Goal: Check status

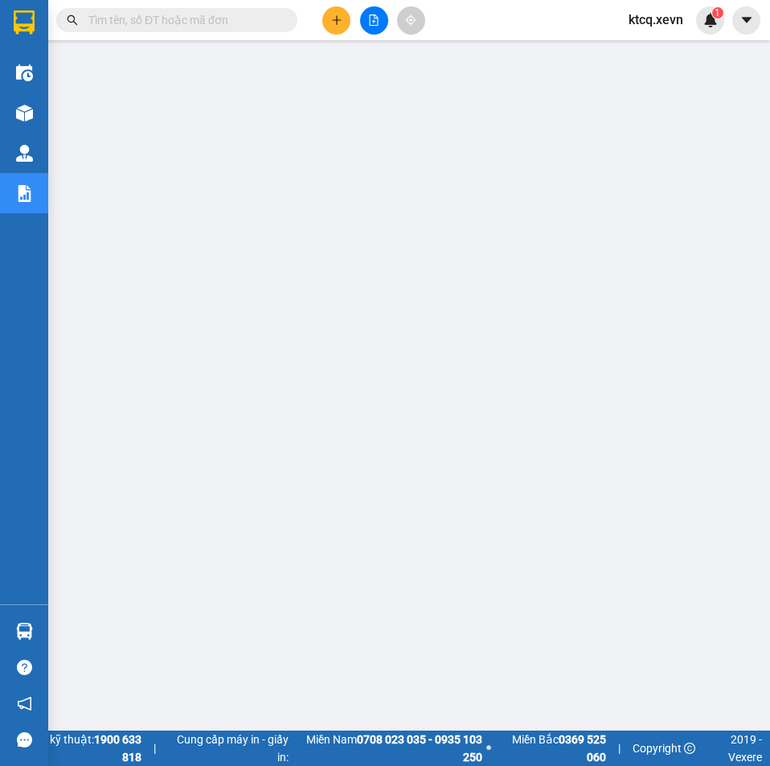
click at [183, 22] on input "text" at bounding box center [183, 20] width 190 height 18
paste input "VPT1310250001"
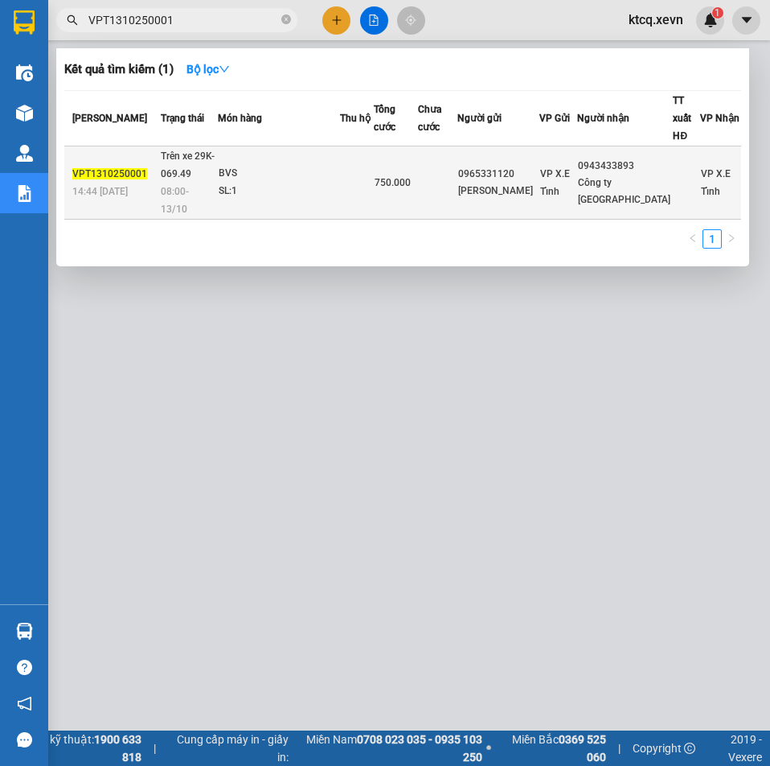
type input "VPT1310250001"
click at [252, 166] on div "BVS" at bounding box center [279, 174] width 121 height 18
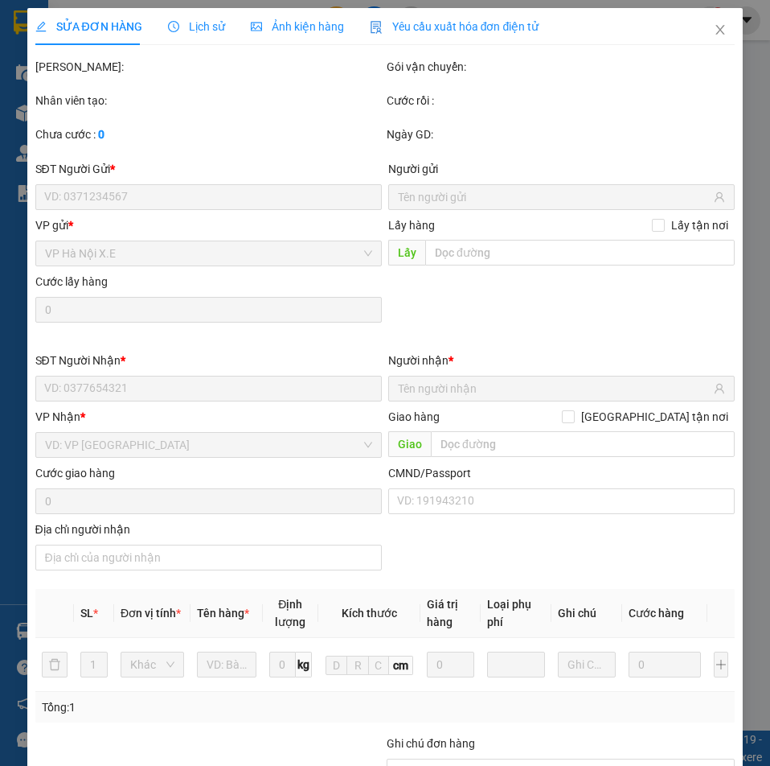
type input "0965331120"
type input "[PERSON_NAME]"
type input "0943433893"
type input "Công ty [GEOGRAPHIC_DATA]"
type input "Phường Hoàng Liệt, [GEOGRAPHIC_DATA]"
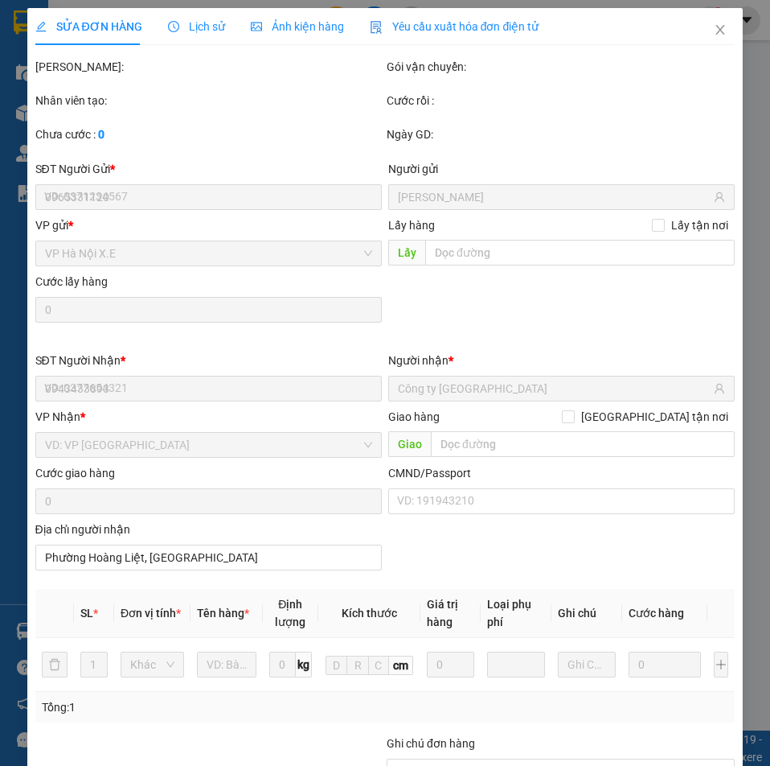
type input "0"
type input "750.000"
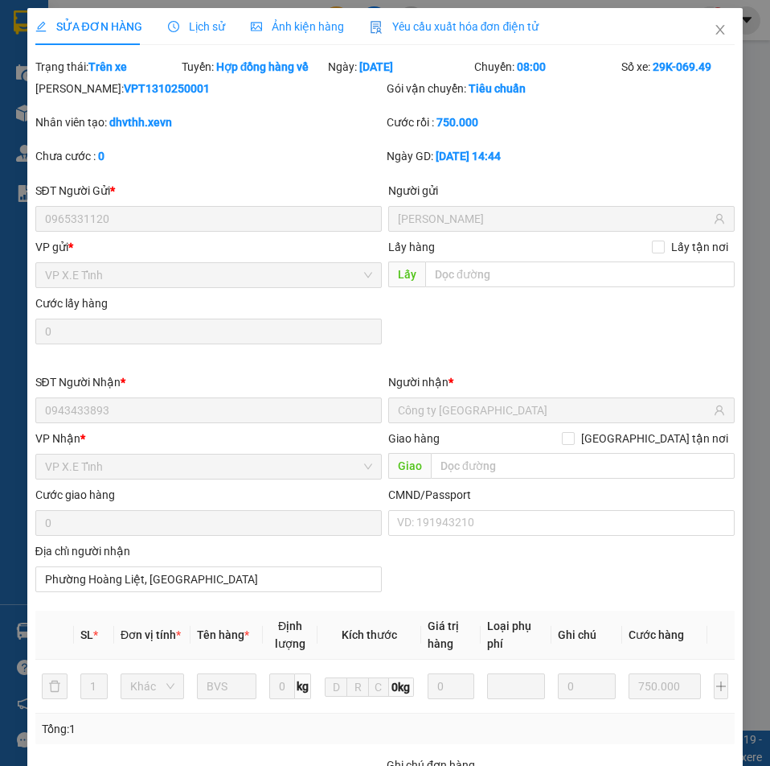
click at [185, 24] on span "Lịch sử" at bounding box center [196, 26] width 57 height 13
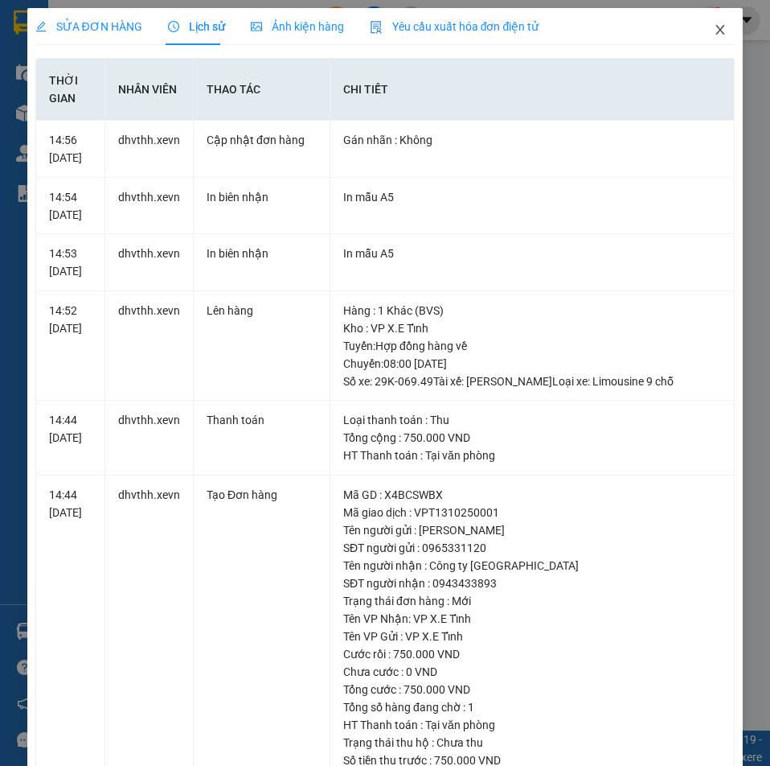
click at [717, 33] on icon "close" at bounding box center [721, 30] width 9 height 10
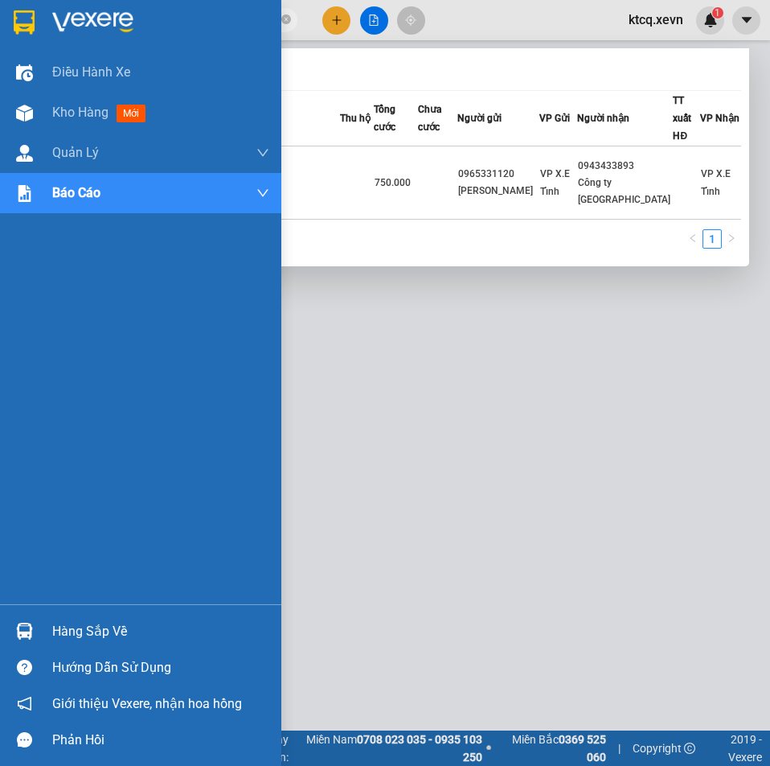
drag, startPoint x: 195, startPoint y: 24, endPoint x: 39, endPoint y: 16, distance: 156.2
click at [39, 16] on section "Kết quả tìm kiếm ( 1 ) Bộ lọc Mã ĐH Trạng thái Món hàng Thu hộ Tổng cước Chưa c…" at bounding box center [385, 383] width 770 height 766
paste input "T1310250082"
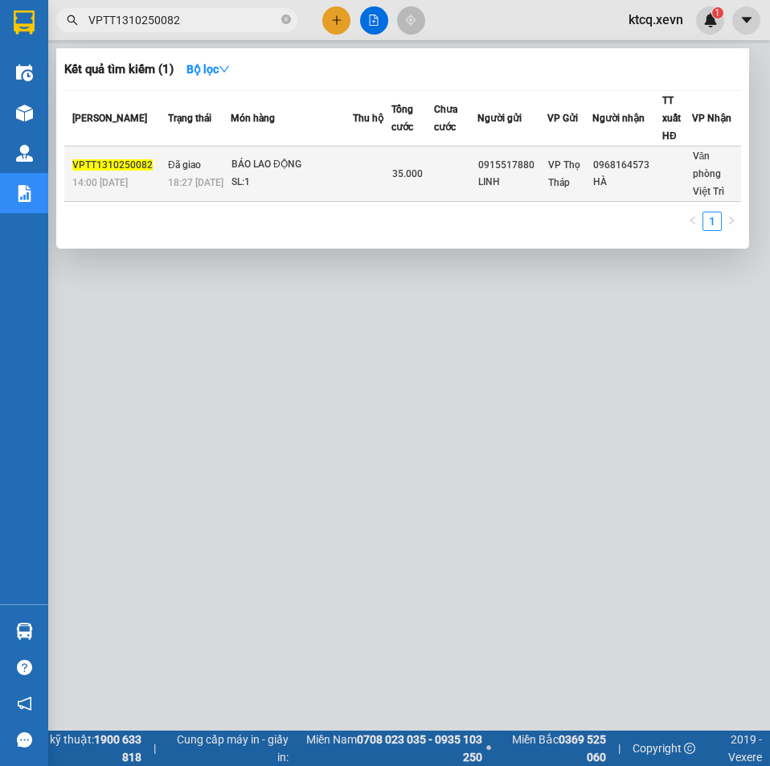
type input "VPTT1310250082"
click at [423, 165] on div "35.000" at bounding box center [412, 174] width 41 height 18
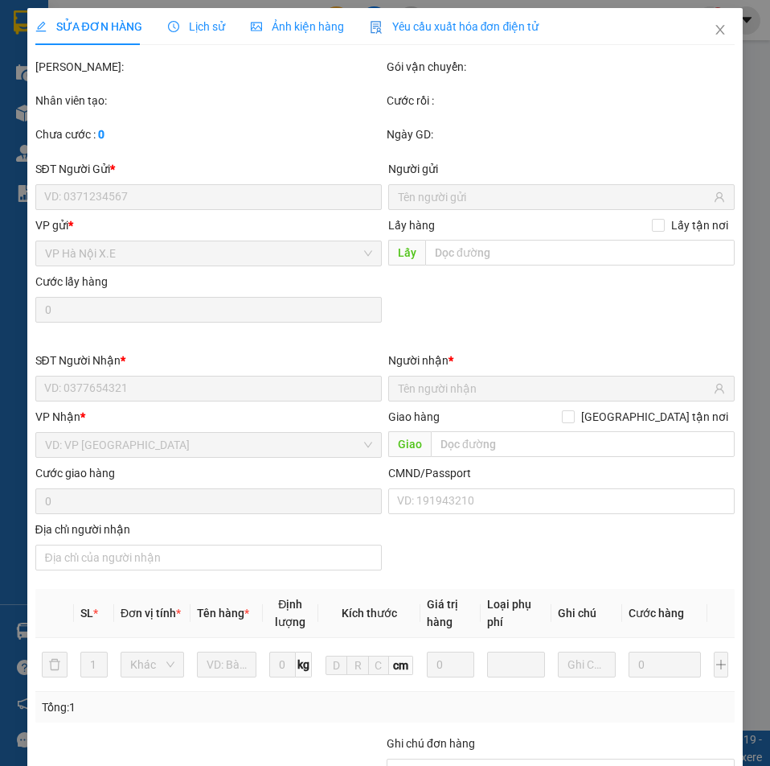
type input "0915517880"
type input "LINH"
type input "0968164573"
type input "HÀ"
type input "S"
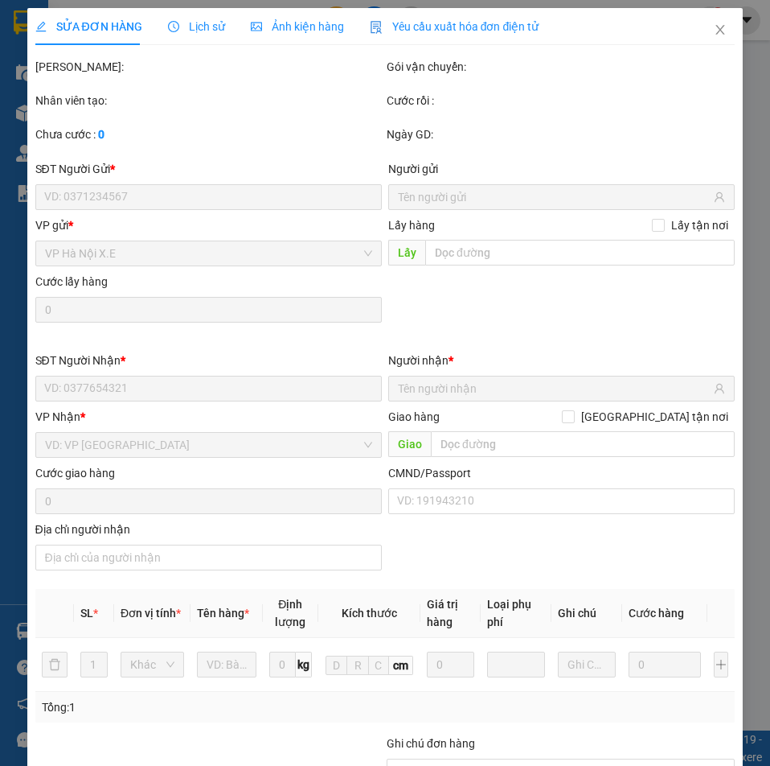
type input "0"
type input "35.000"
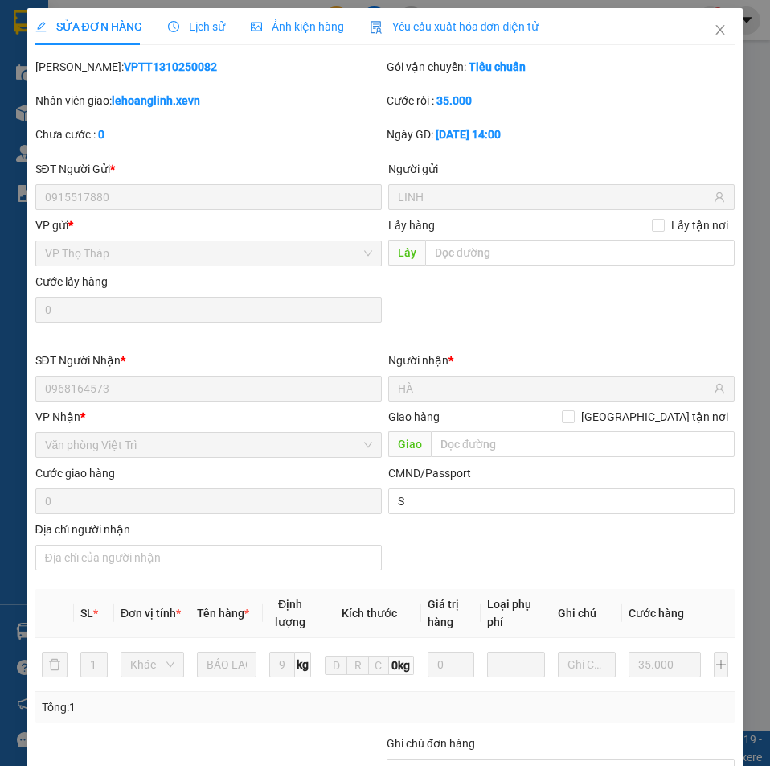
click at [183, 33] on span "Lịch sử" at bounding box center [196, 26] width 57 height 13
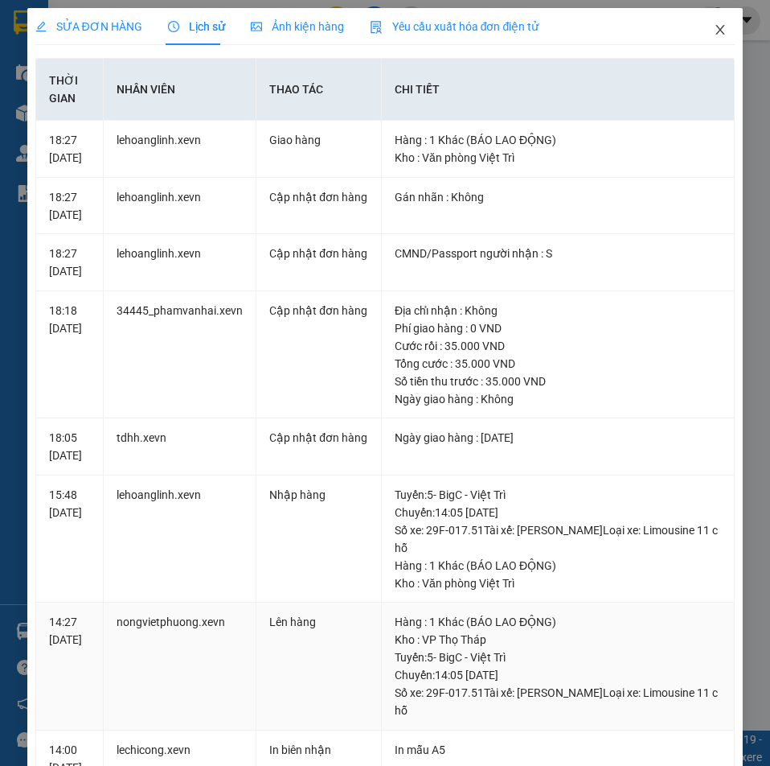
drag, startPoint x: 720, startPoint y: 34, endPoint x: 160, endPoint y: 662, distance: 841.3
click at [160, 662] on div "SỬA ĐƠN HÀNG Lịch sử Ảnh kiện hàng Yêu cầu xuất hóa đơn điện tử Total Paid Fee …" at bounding box center [385, 646] width 717 height 1276
click at [714, 31] on icon "close" at bounding box center [720, 29] width 13 height 13
